Goal: Transaction & Acquisition: Book appointment/travel/reservation

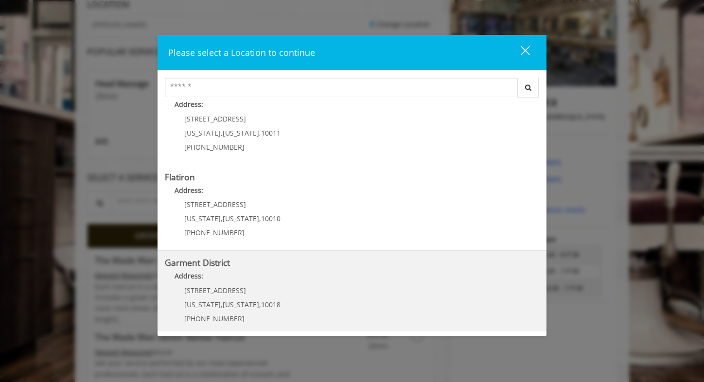
scroll to position [200, 0]
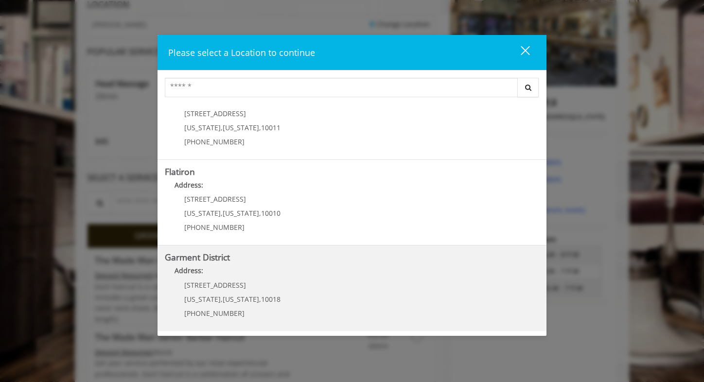
click at [207, 299] on span "New York" at bounding box center [202, 299] width 36 height 9
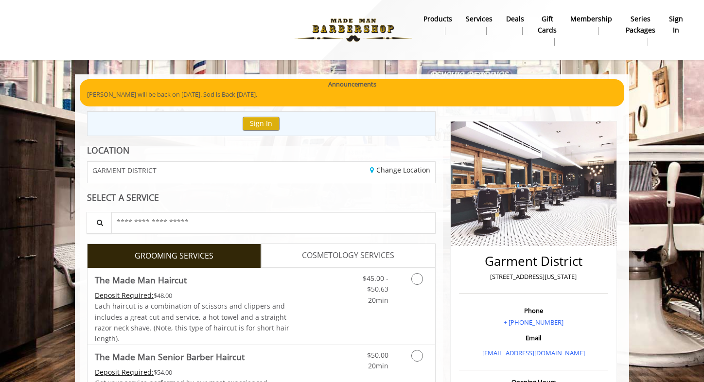
scroll to position [146, 0]
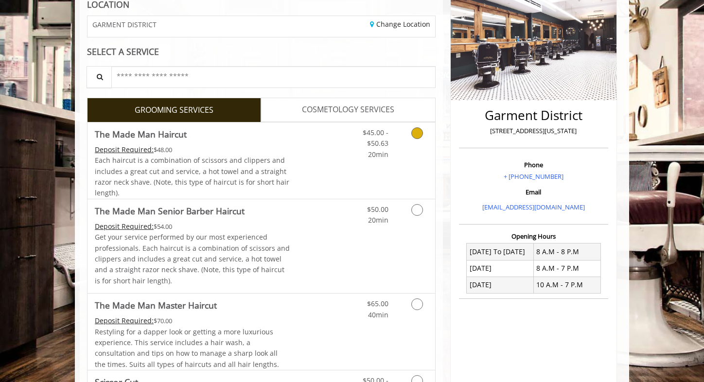
click at [416, 136] on icon "Grooming services" at bounding box center [417, 133] width 12 height 12
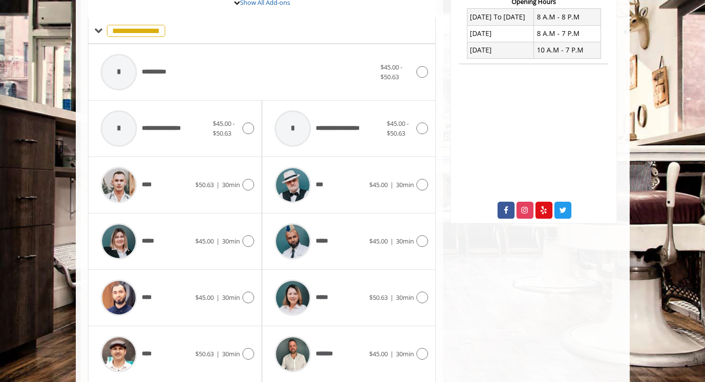
scroll to position [386, 0]
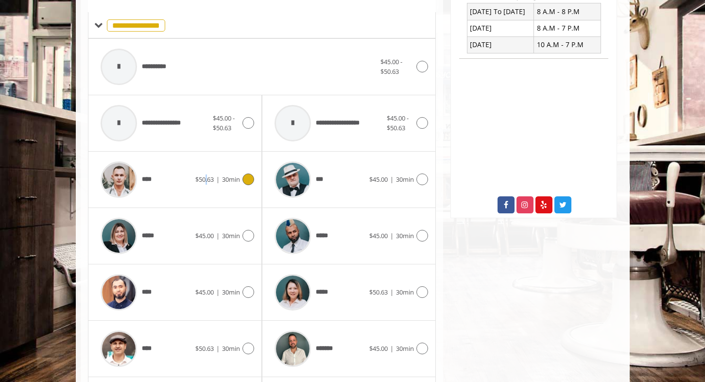
click at [205, 175] on span "$50.63" at bounding box center [204, 179] width 18 height 9
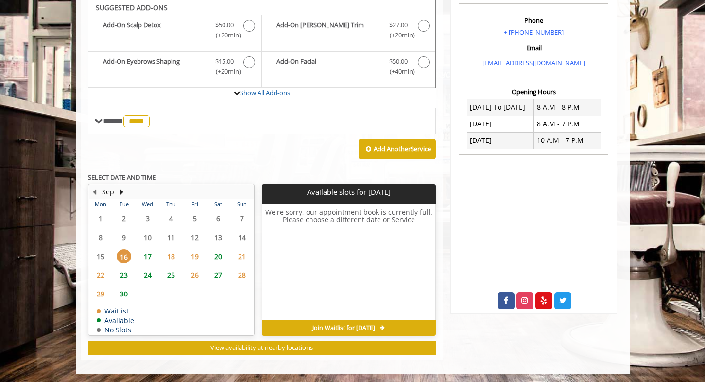
scroll to position [289, 0]
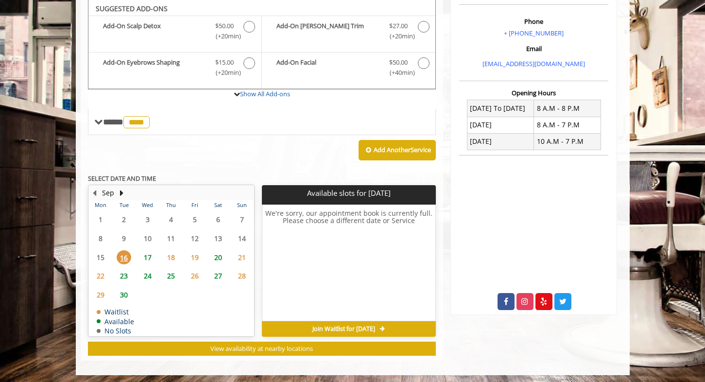
click at [172, 277] on span "25" at bounding box center [171, 276] width 15 height 14
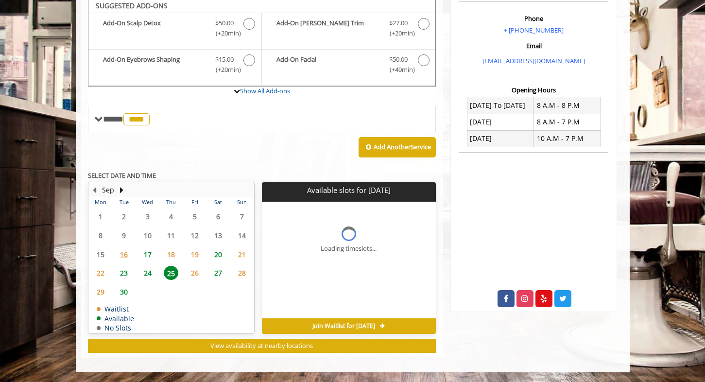
scroll to position [307, 0]
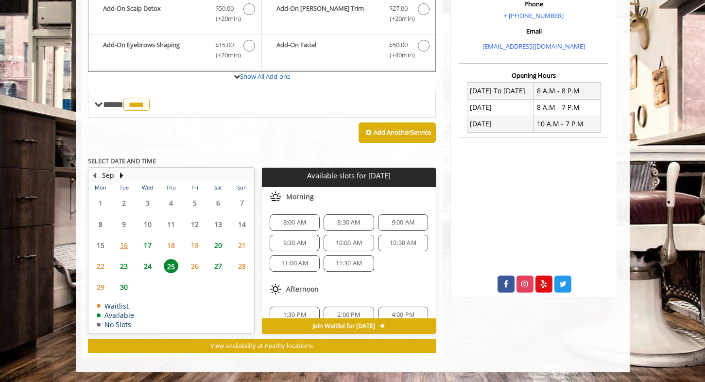
click at [297, 221] on span "8:00 AM" at bounding box center [294, 223] width 23 height 8
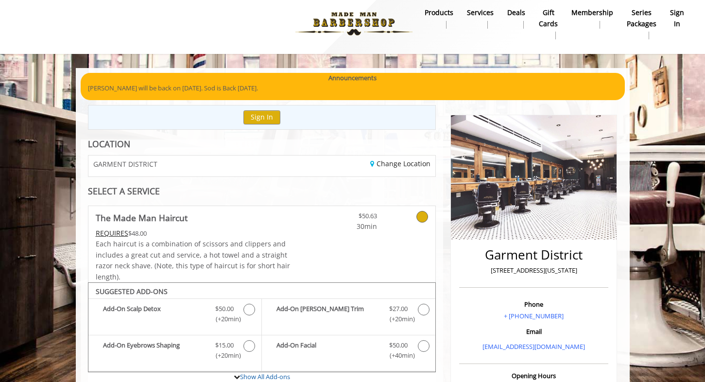
scroll to position [0, 0]
